Goal: Task Accomplishment & Management: Use online tool/utility

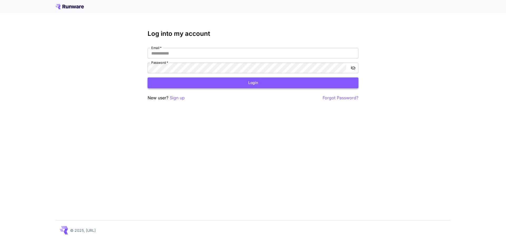
type input "**********"
click at [224, 78] on button "Login" at bounding box center [253, 83] width 211 height 11
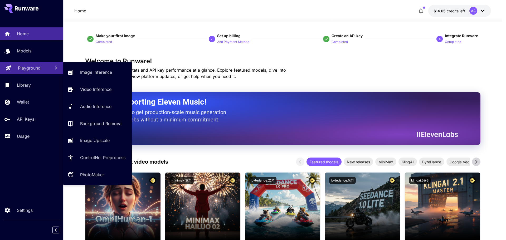
click at [40, 71] on p "Playground" at bounding box center [29, 68] width 23 height 6
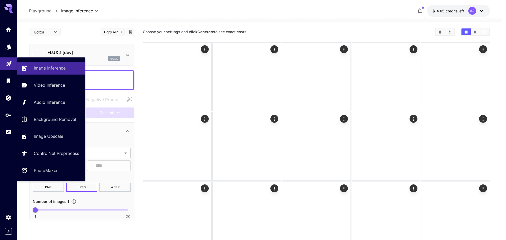
type input "**********"
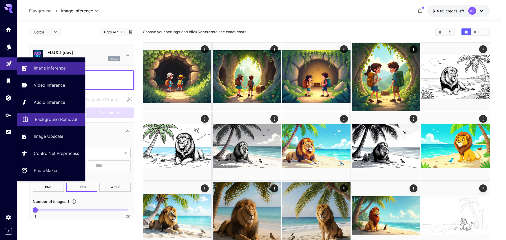
click at [62, 123] on link "Background Removal" at bounding box center [51, 119] width 69 height 13
type input "**********"
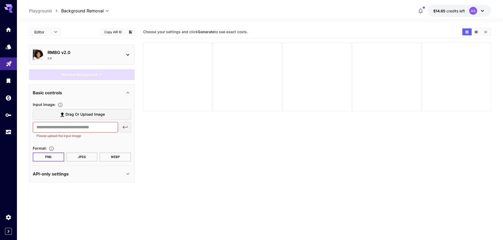
click at [76, 120] on section "Drag or upload image ​ Please upload the input image" at bounding box center [82, 123] width 98 height 29
click at [74, 115] on span "Drag or upload image" at bounding box center [84, 114] width 39 height 7
click at [0, 0] on input "Drag or upload image" at bounding box center [0, 0] width 0 height 0
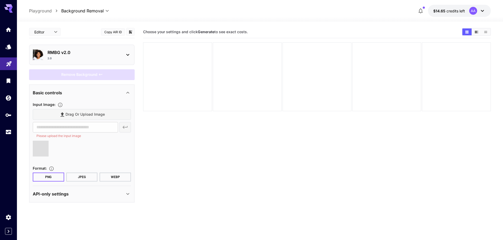
type input "**********"
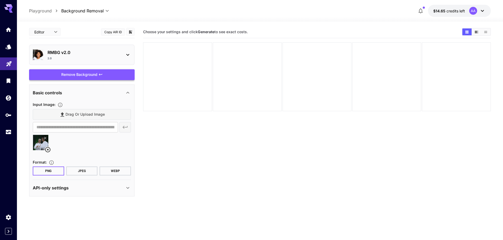
click at [83, 76] on div "Remove Background" at bounding box center [82, 74] width 106 height 11
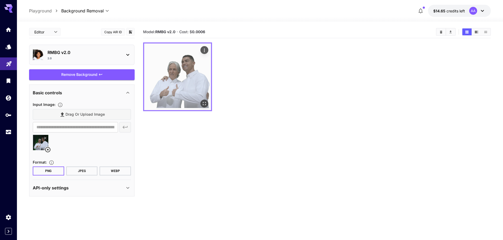
click at [203, 104] on icon "Open in fullscreen" at bounding box center [204, 103] width 5 height 5
click at [202, 50] on icon "Actions" at bounding box center [204, 50] width 5 height 5
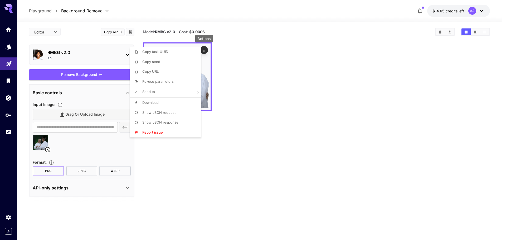
click at [261, 55] on div at bounding box center [253, 120] width 506 height 240
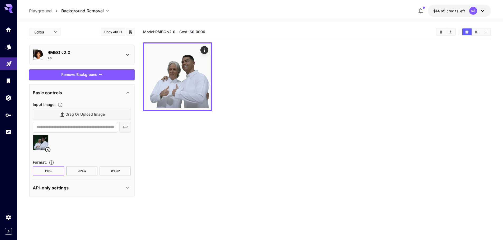
click at [423, 13] on icon "button" at bounding box center [420, 11] width 6 height 6
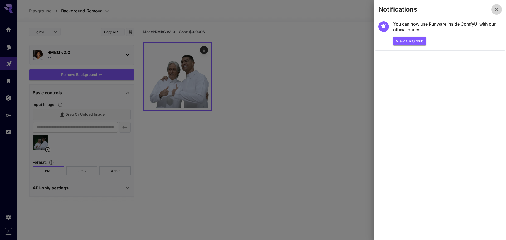
click at [499, 11] on icon "button" at bounding box center [497, 9] width 6 height 6
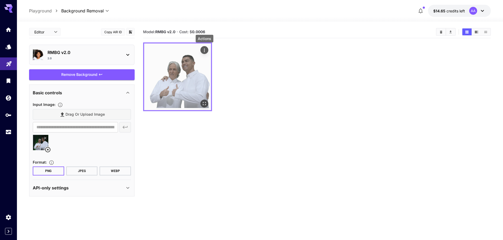
click at [204, 49] on icon "Actions" at bounding box center [204, 50] width 1 height 3
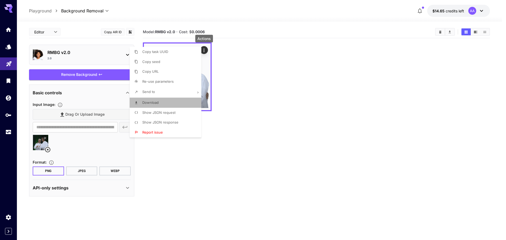
click at [162, 104] on li "Download" at bounding box center [167, 103] width 75 height 10
click at [262, 71] on div at bounding box center [253, 120] width 506 height 240
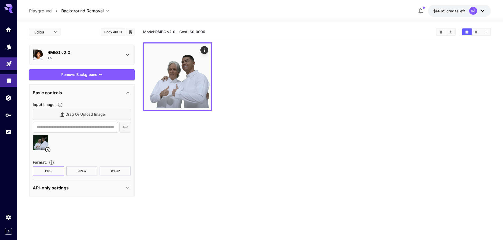
click at [7, 84] on link at bounding box center [8, 80] width 17 height 13
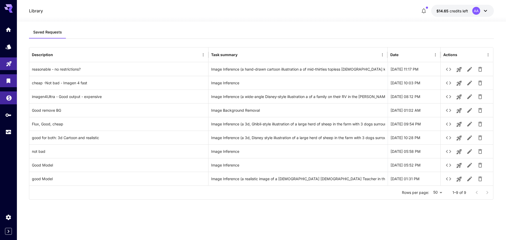
click at [7, 99] on icon "Wallet" at bounding box center [9, 97] width 6 height 6
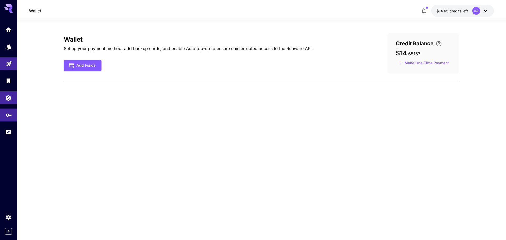
click at [11, 117] on link at bounding box center [8, 115] width 17 height 13
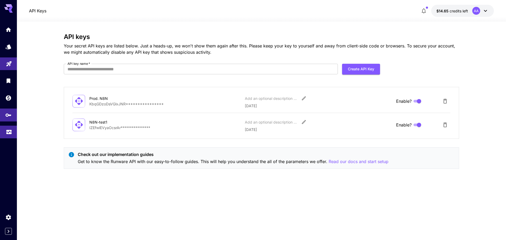
click at [7, 137] on link at bounding box center [8, 132] width 17 height 13
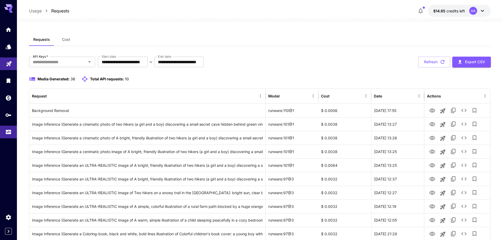
click at [68, 39] on span "Cost" at bounding box center [66, 39] width 8 height 5
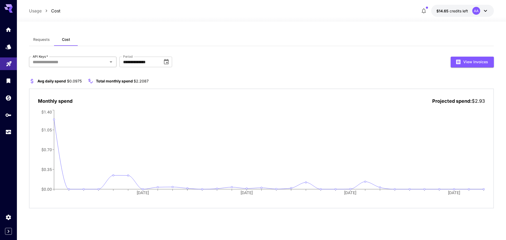
click at [112, 66] on div "API Keys   *" at bounding box center [72, 62] width 87 height 11
click at [244, 68] on div "**********" at bounding box center [261, 133] width 465 height 152
drag, startPoint x: 58, startPoint y: 60, endPoint x: 59, endPoint y: 68, distance: 7.7
click at [58, 60] on input "API Keys   *" at bounding box center [68, 61] width 75 height 7
click at [48, 91] on li "Prod. N8N" at bounding box center [72, 89] width 87 height 13
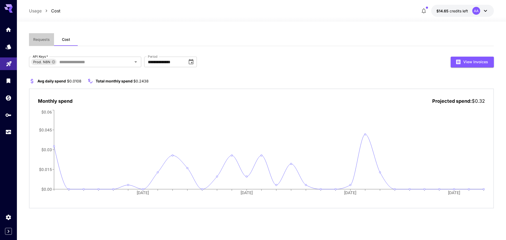
click at [42, 37] on span "Requests" at bounding box center [41, 39] width 17 height 5
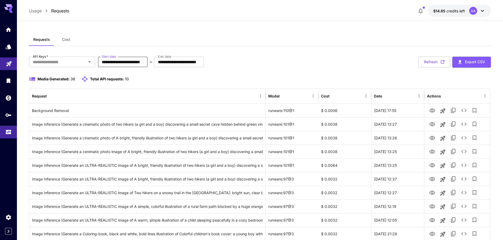
click at [138, 59] on input "**********" at bounding box center [123, 62] width 50 height 11
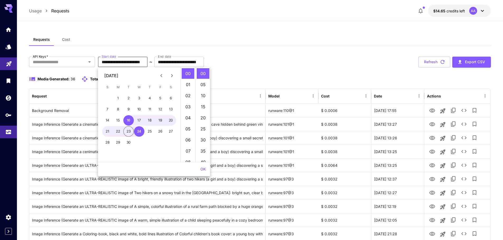
click at [131, 60] on input "**********" at bounding box center [123, 62] width 50 height 11
click at [121, 99] on button "1" at bounding box center [118, 98] width 11 height 11
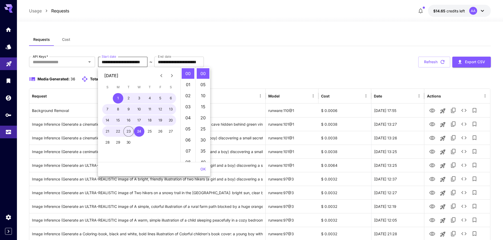
click at [204, 173] on button "OK" at bounding box center [203, 170] width 10 height 10
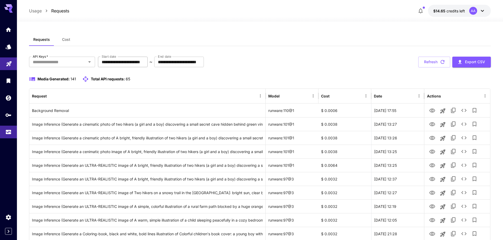
click at [145, 63] on input "**********" at bounding box center [123, 62] width 50 height 11
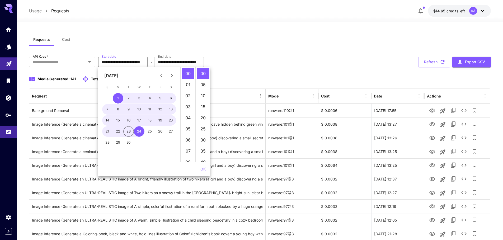
click at [160, 78] on icon "Previous month" at bounding box center [161, 76] width 6 height 6
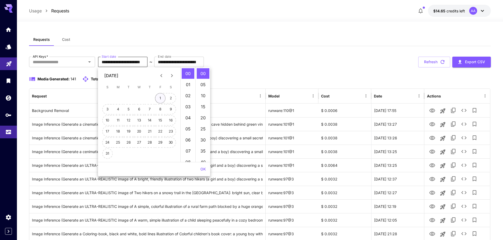
click at [157, 101] on button "1" at bounding box center [160, 98] width 11 height 11
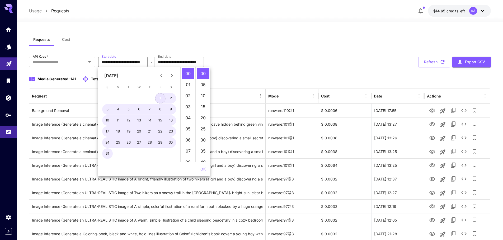
type input "**********"
click at [196, 166] on div "OK" at bounding box center [154, 169] width 112 height 14
click at [203, 171] on button "OK" at bounding box center [203, 170] width 10 height 10
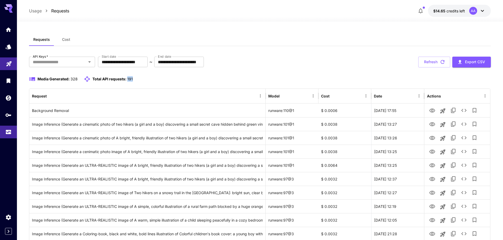
drag, startPoint x: 137, startPoint y: 78, endPoint x: 126, endPoint y: 79, distance: 11.4
click at [126, 79] on div "Media Generated: 328 Total API requests: 191" at bounding box center [259, 79] width 461 height 6
drag, startPoint x: 70, startPoint y: 80, endPoint x: 88, endPoint y: 82, distance: 17.2
click at [86, 82] on div "Media Generated: 328 Total API requests: 191" at bounding box center [81, 79] width 104 height 6
drag, startPoint x: 142, startPoint y: 80, endPoint x: 126, endPoint y: 80, distance: 16.1
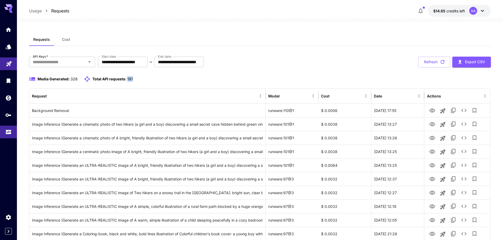
click at [126, 80] on div "Media Generated: 328 Total API requests: 191" at bounding box center [259, 79] width 461 height 6
